Goal: Obtain resource: Obtain resource

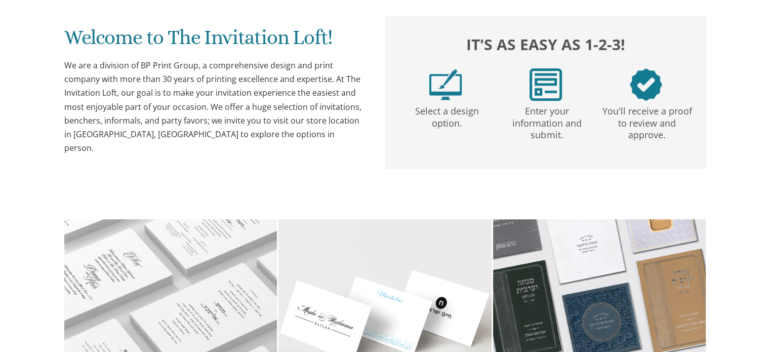
scroll to position [98, 0]
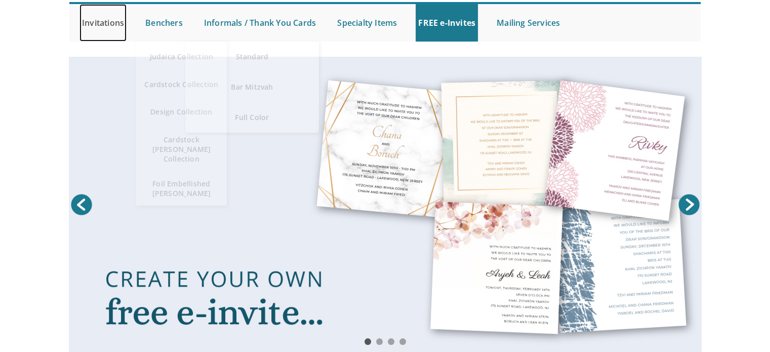
click at [98, 29] on link "Invitations" at bounding box center [102, 22] width 47 height 37
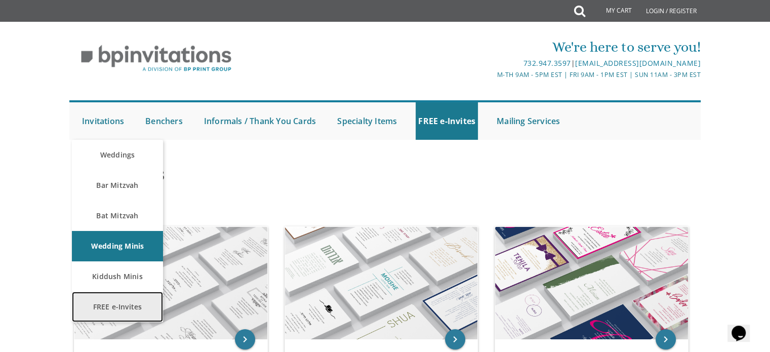
click at [136, 302] on link "FREE e-Invites" at bounding box center [117, 307] width 91 height 30
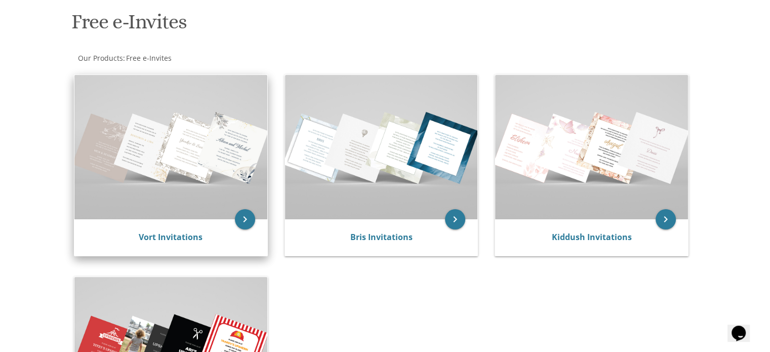
click at [210, 150] on img at bounding box center [170, 147] width 193 height 144
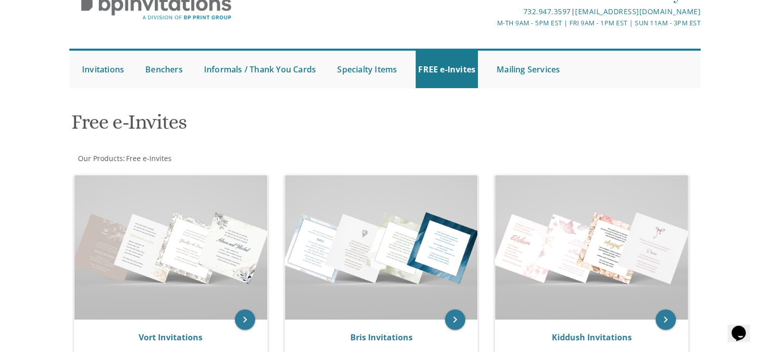
scroll to position [51, 0]
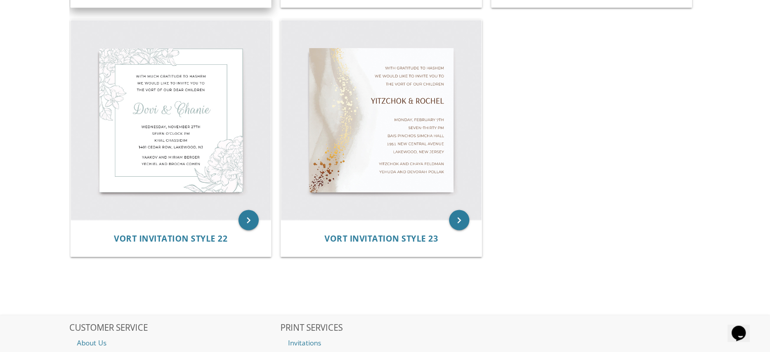
scroll to position [1872, 0]
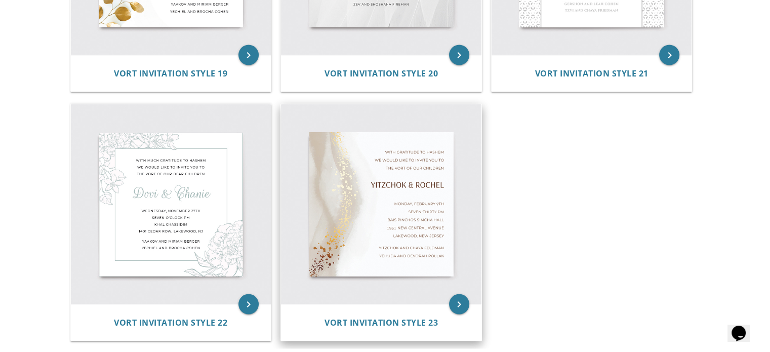
click at [395, 152] on img at bounding box center [381, 204] width 200 height 200
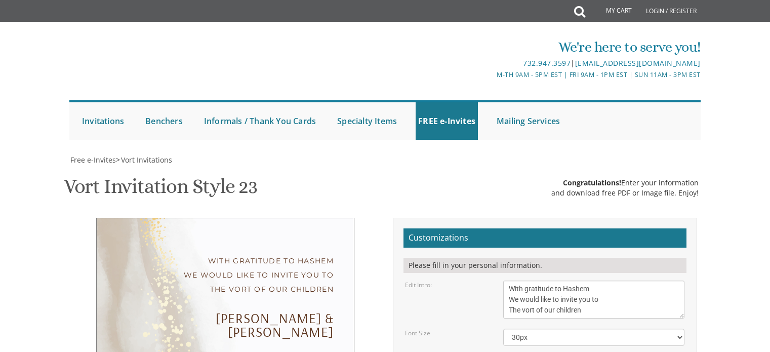
scroll to position [101, 0]
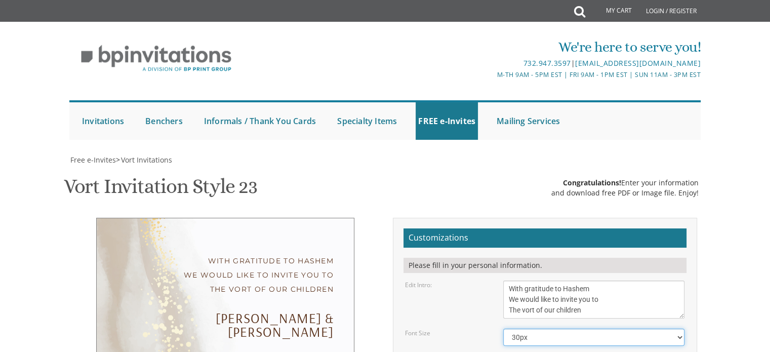
click at [566, 328] on select "20px 30px 40px 50px" at bounding box center [593, 336] width 181 height 17
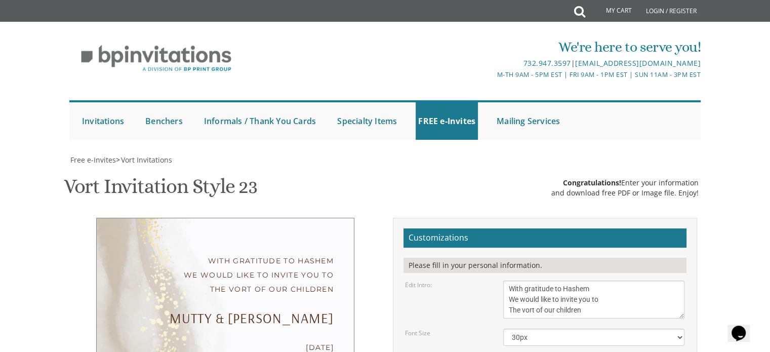
drag, startPoint x: 534, startPoint y: 263, endPoint x: 527, endPoint y: 263, distance: 7.1
drag, startPoint x: 557, startPoint y: 262, endPoint x: 534, endPoint y: 263, distance: 22.3
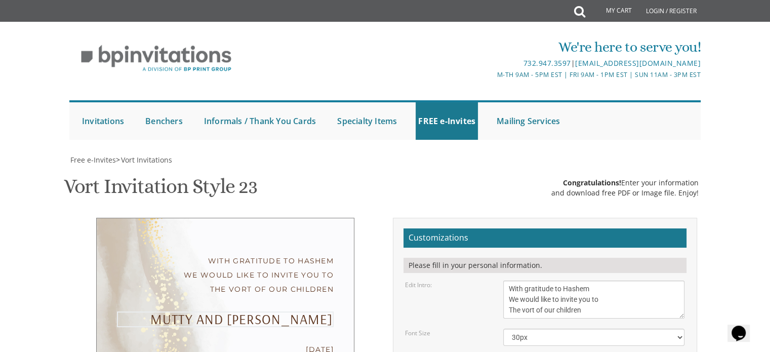
type textarea "Mutty & [PERSON_NAME]"
drag, startPoint x: 569, startPoint y: 186, endPoint x: 536, endPoint y: 188, distance: 33.0
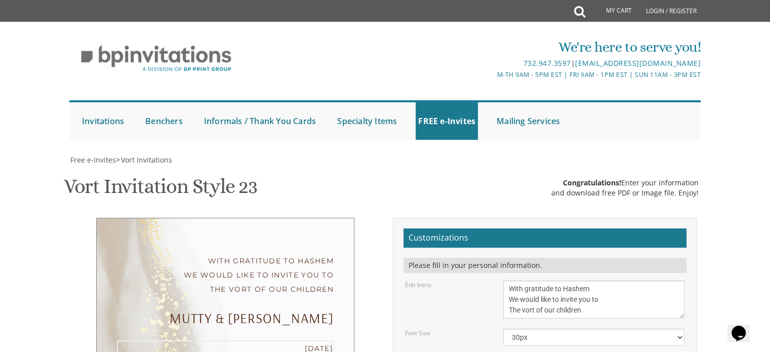
drag, startPoint x: 508, startPoint y: 210, endPoint x: 585, endPoint y: 211, distance: 76.9
drag, startPoint x: 506, startPoint y: 218, endPoint x: 595, endPoint y: 221, distance: 89.1
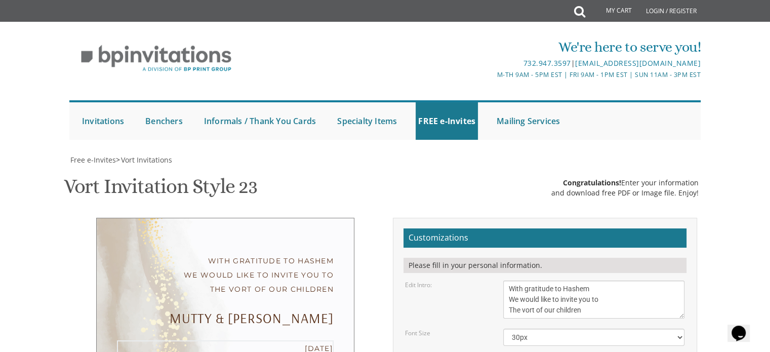
type textarea "[DATE] Seven-thirty PM [PERSON_NAME] Shul [STREET_ADDRESS][US_STATE]"
drag, startPoint x: 600, startPoint y: 258, endPoint x: 492, endPoint y: 249, distance: 107.7
drag, startPoint x: 598, startPoint y: 269, endPoint x: 500, endPoint y: 268, distance: 97.7
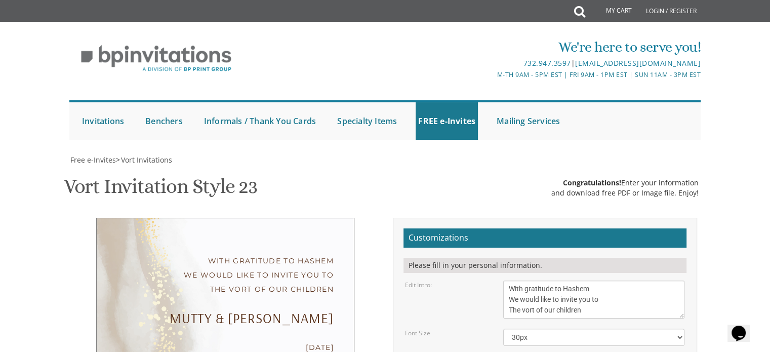
type textarea "[DEMOGRAPHIC_DATA] and [PERSON_NAME] Rabbi and Mrs [PERSON_NAME]"
